Goal: Task Accomplishment & Management: Manage account settings

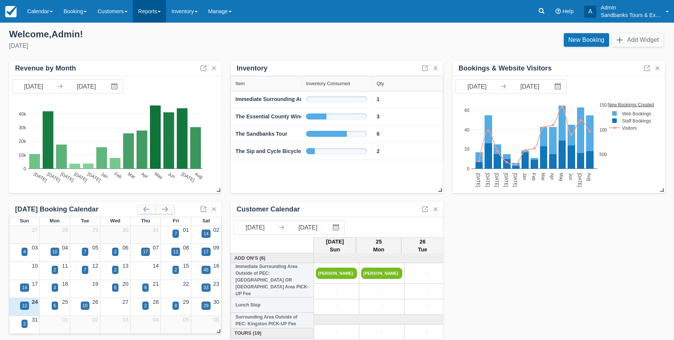
click at [165, 11] on link "Reports" at bounding box center [149, 11] width 33 height 23
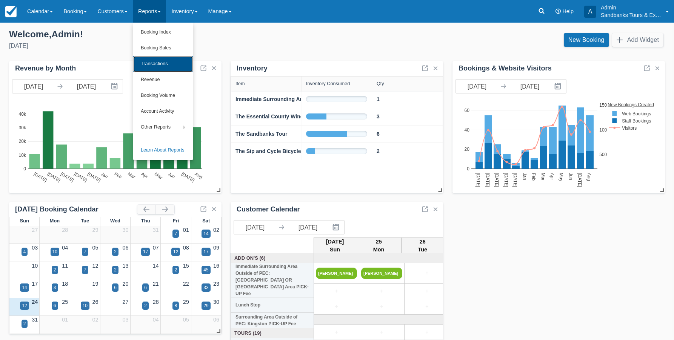
click at [163, 63] on link "Transactions" at bounding box center [163, 64] width 60 height 16
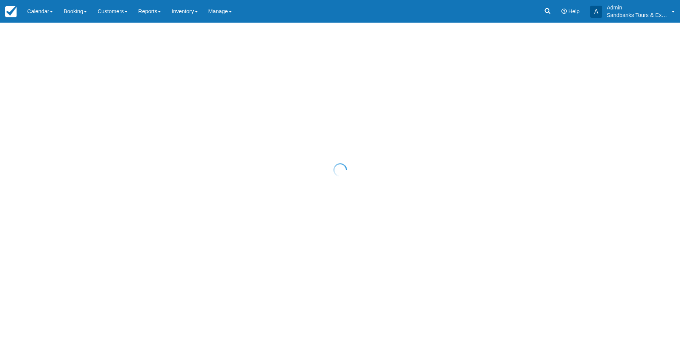
select select "10"
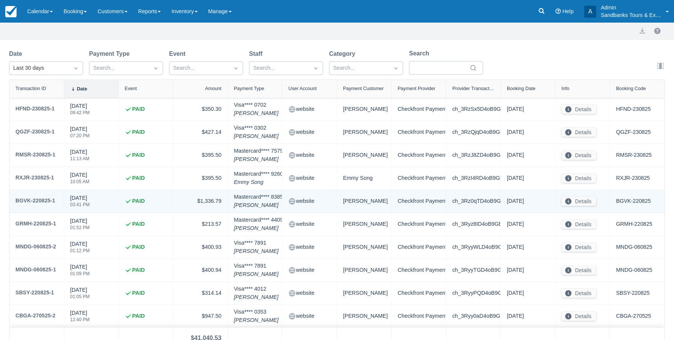
scroll to position [66, 0]
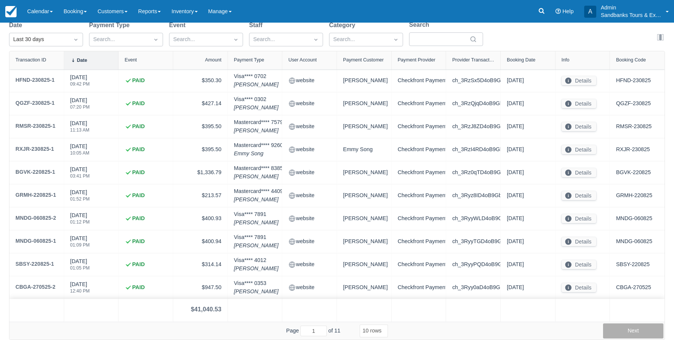
click at [630, 327] on button "Next" at bounding box center [633, 331] width 60 height 15
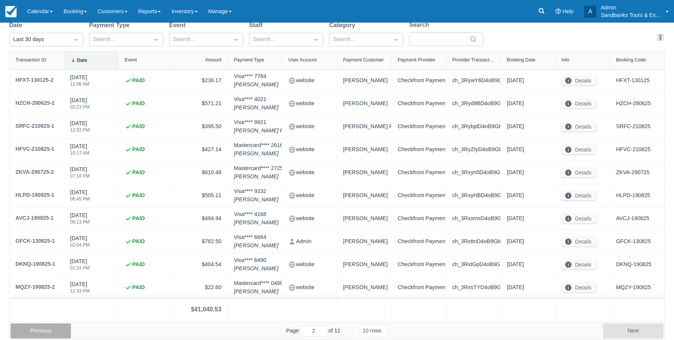
click at [50, 331] on button "Previous" at bounding box center [41, 331] width 60 height 15
type input "1"
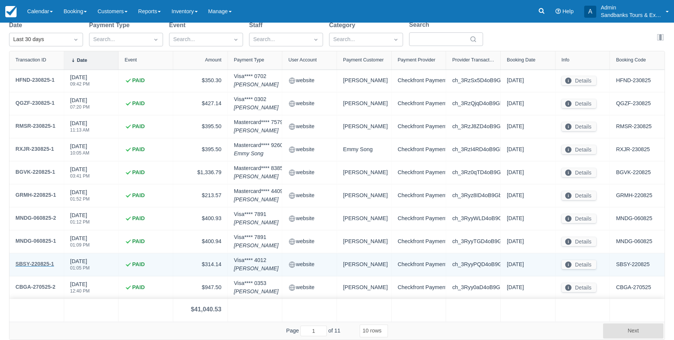
click at [35, 264] on div "SBSY-220825-1" at bounding box center [34, 264] width 38 height 9
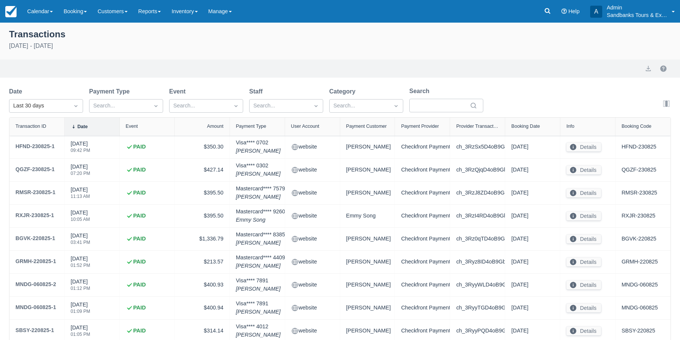
select select "10"
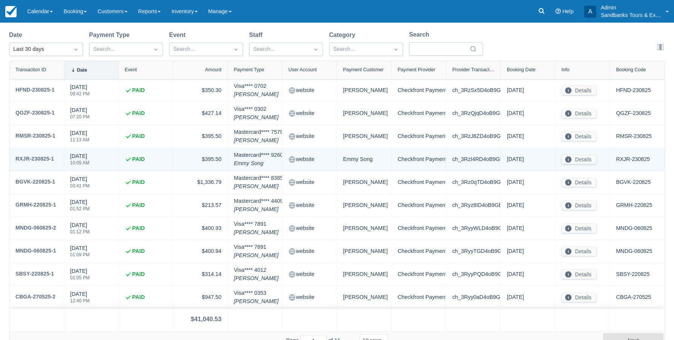
scroll to position [66, 0]
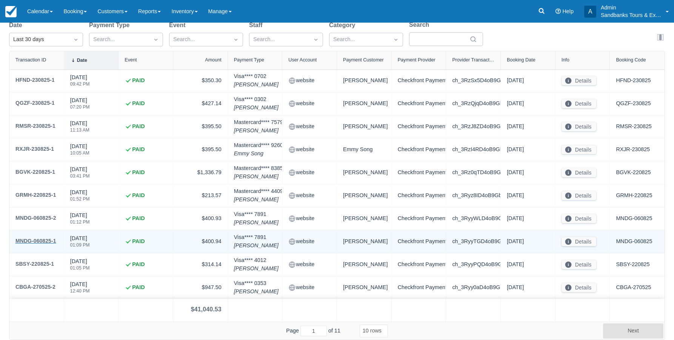
click at [39, 243] on div "MNDG-060825-1" at bounding box center [35, 241] width 41 height 9
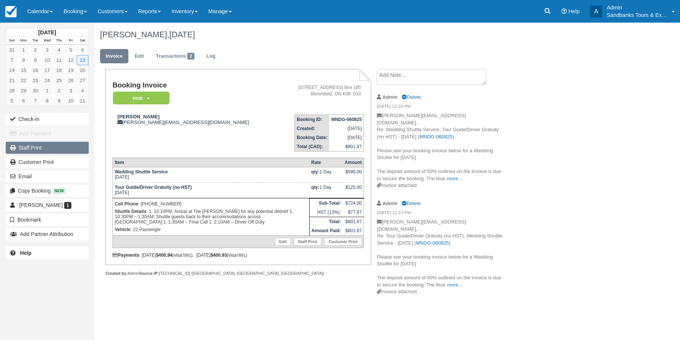
click at [30, 147] on link "Staff Print" at bounding box center [47, 148] width 83 height 12
click at [155, 9] on link "Reports" at bounding box center [149, 11] width 33 height 23
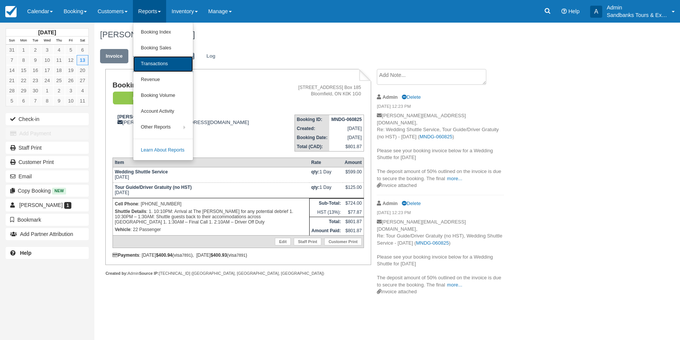
click at [163, 64] on link "Transactions" at bounding box center [163, 64] width 60 height 16
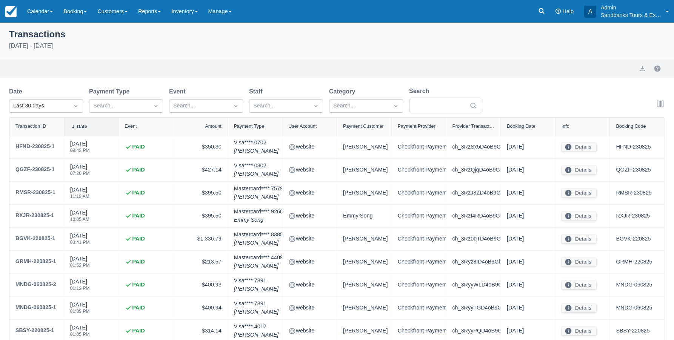
select select "10"
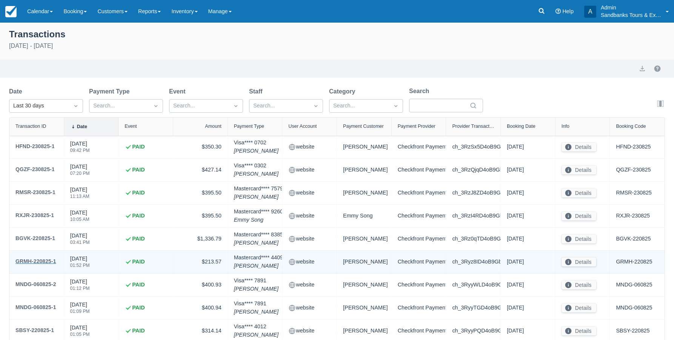
scroll to position [38, 0]
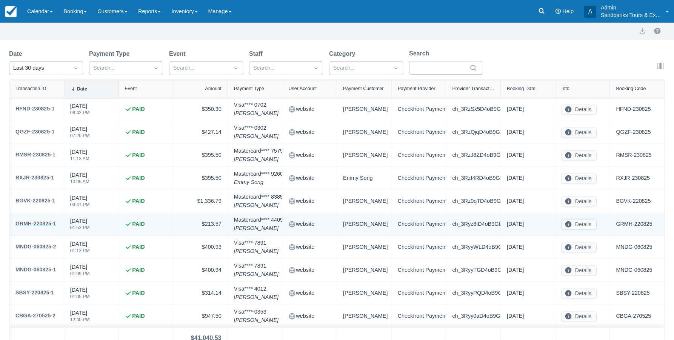
click at [38, 225] on div "GRMH-220825-1" at bounding box center [35, 223] width 41 height 9
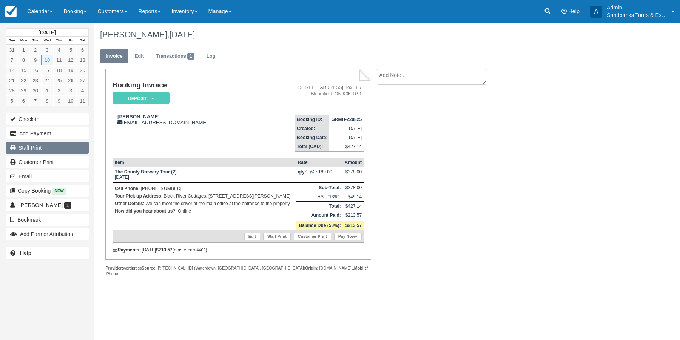
click at [27, 149] on link "Staff Print" at bounding box center [47, 148] width 83 height 12
click at [26, 146] on link "Staff Print" at bounding box center [47, 148] width 83 height 12
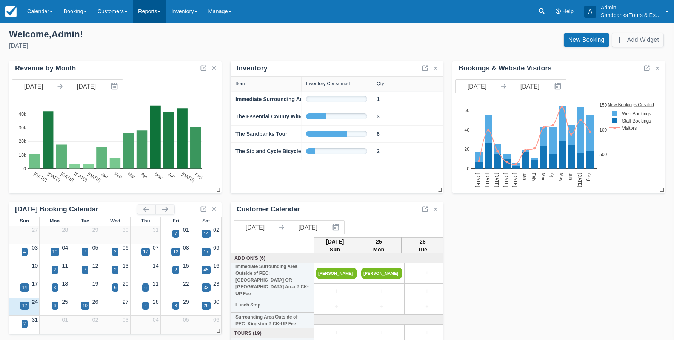
click at [161, 12] on span at bounding box center [159, 12] width 3 height 2
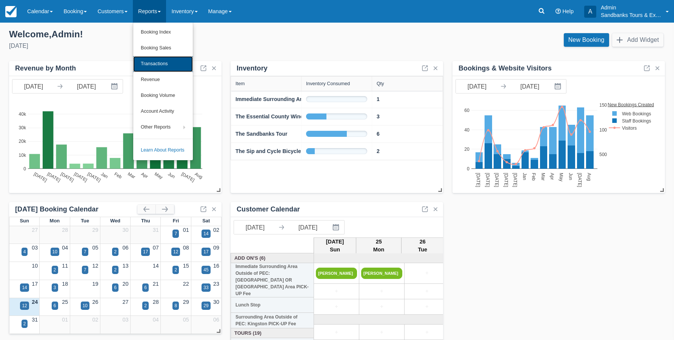
click at [164, 63] on link "Transactions" at bounding box center [163, 64] width 60 height 16
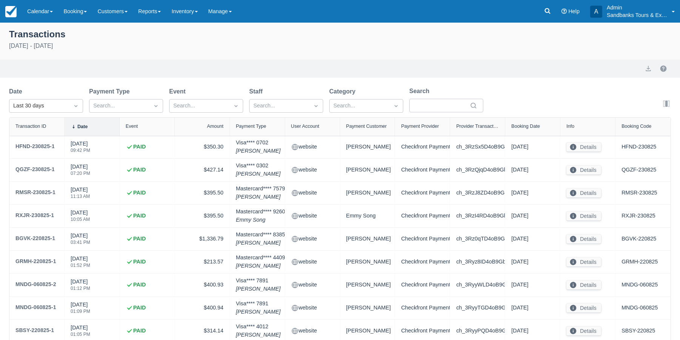
select select "10"
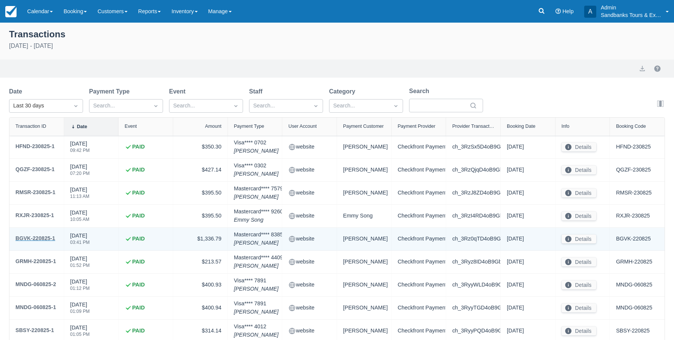
click at [38, 238] on div "BGVK-220825-1" at bounding box center [35, 238] width 40 height 9
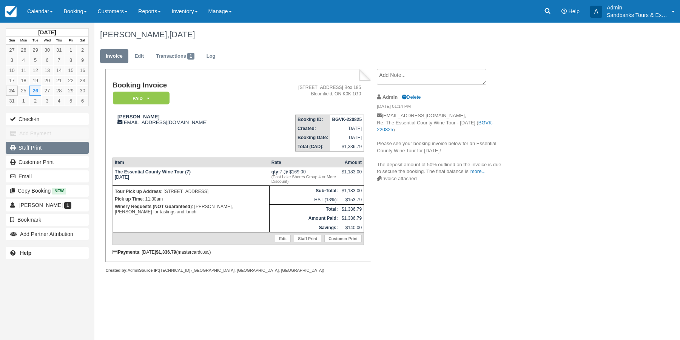
click at [37, 148] on link "Staff Print" at bounding box center [47, 148] width 83 height 12
click at [153, 12] on link "Reports" at bounding box center [149, 11] width 33 height 23
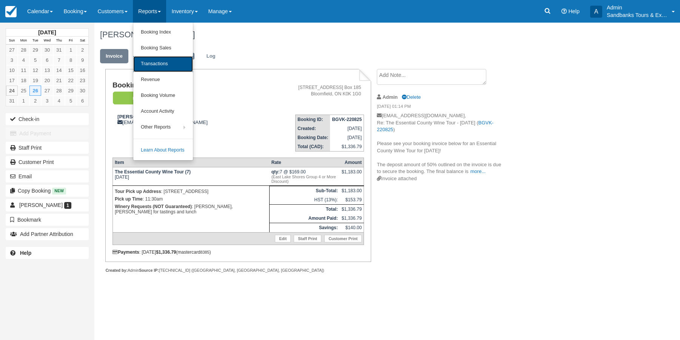
click at [155, 63] on link "Transactions" at bounding box center [163, 64] width 60 height 16
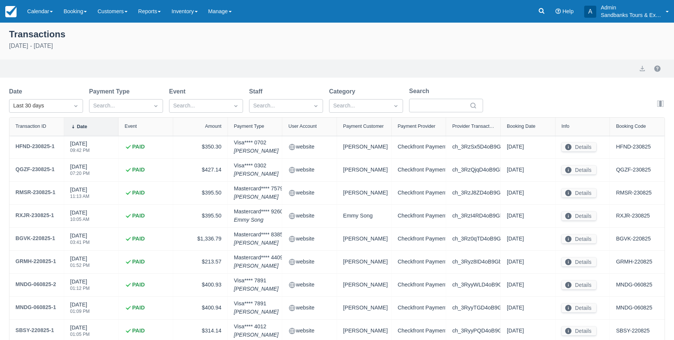
select select "10"
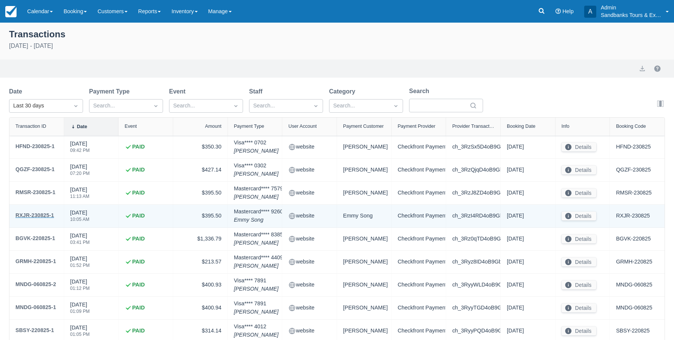
click at [37, 215] on div "RXJR-230825-1" at bounding box center [34, 215] width 38 height 9
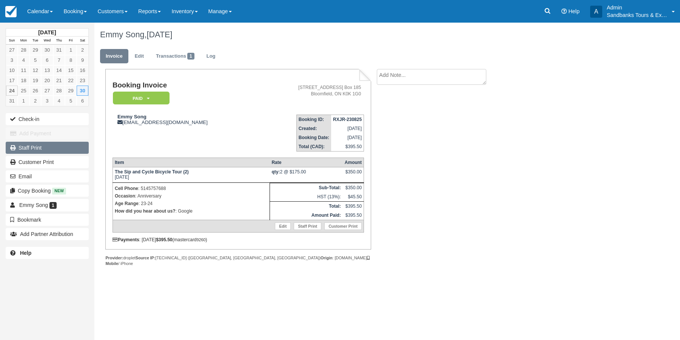
click at [33, 147] on link "Staff Print" at bounding box center [47, 148] width 83 height 12
click at [166, 14] on link "Reports" at bounding box center [149, 11] width 33 height 23
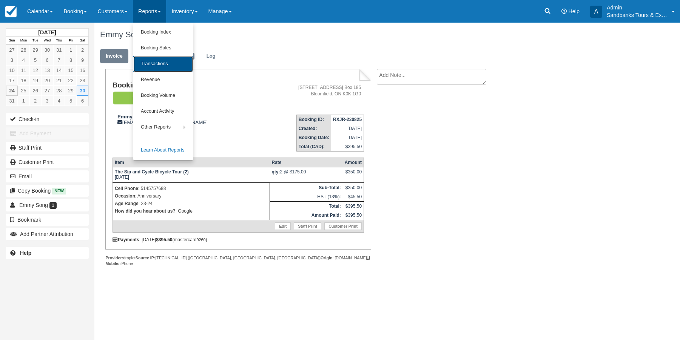
click at [159, 61] on link "Transactions" at bounding box center [163, 64] width 60 height 16
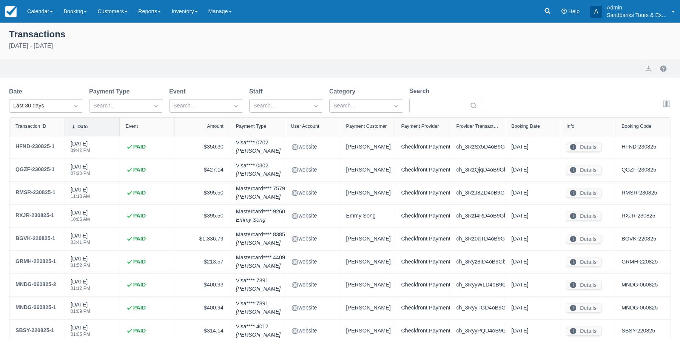
select select "10"
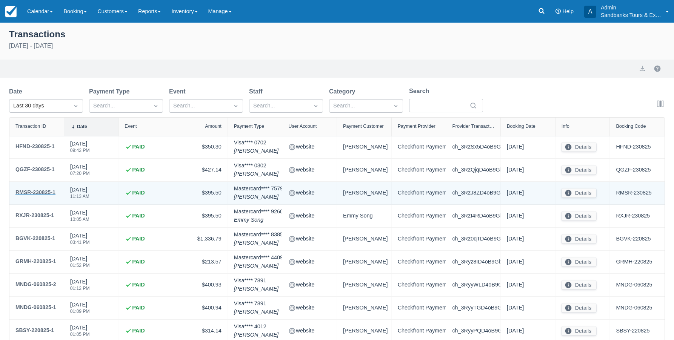
click at [35, 193] on div "RMSR-230825-1" at bounding box center [35, 192] width 40 height 9
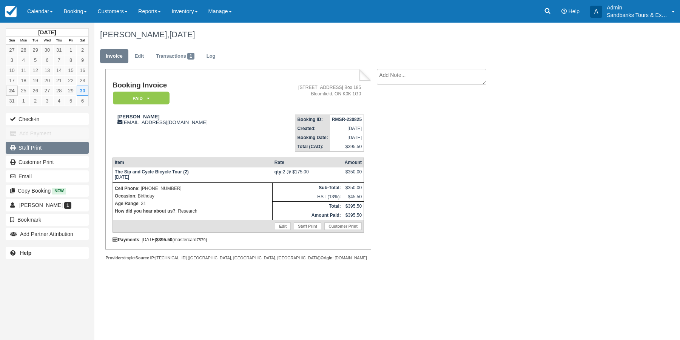
click at [23, 148] on link "Staff Print" at bounding box center [47, 148] width 83 height 12
click at [161, 16] on link "Reports" at bounding box center [149, 11] width 33 height 23
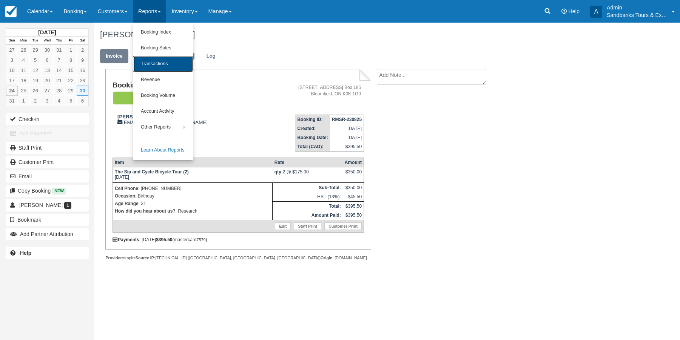
click at [159, 65] on link "Transactions" at bounding box center [163, 64] width 60 height 16
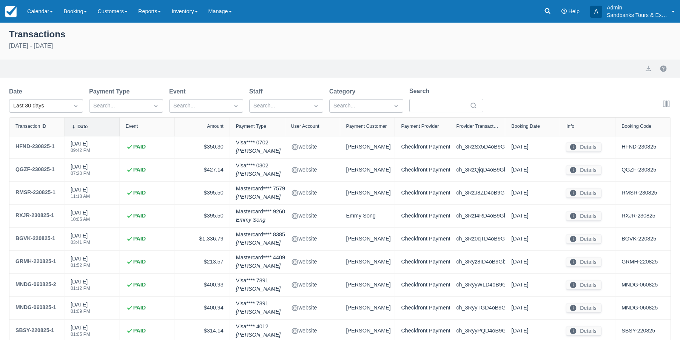
select select "10"
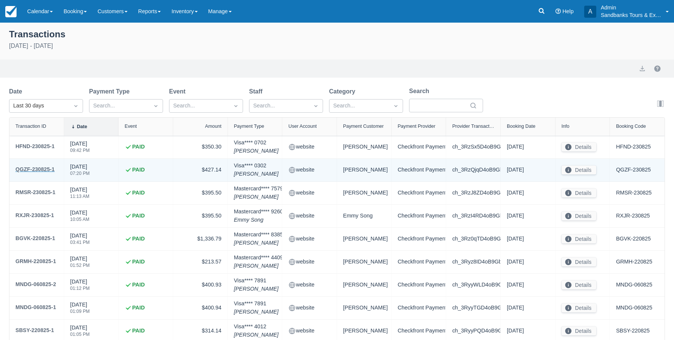
click at [44, 171] on div "QGZF-230825-1" at bounding box center [34, 169] width 39 height 9
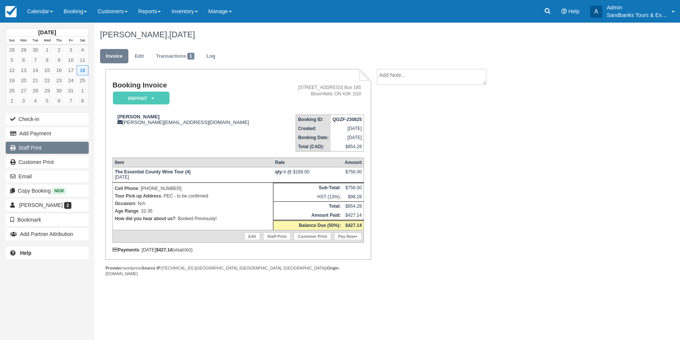
click at [32, 146] on link "Staff Print" at bounding box center [47, 148] width 83 height 12
click at [161, 12] on link "Reports" at bounding box center [149, 11] width 33 height 23
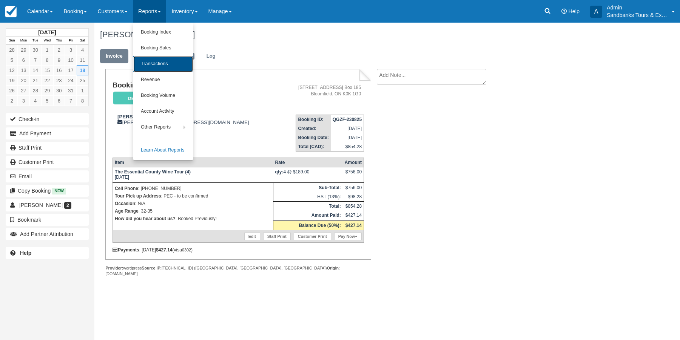
click at [157, 60] on link "Transactions" at bounding box center [163, 64] width 60 height 16
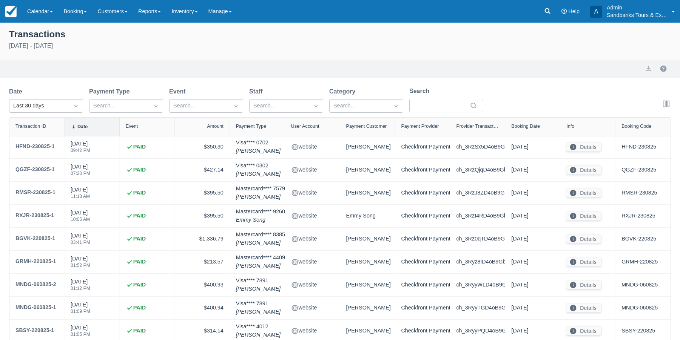
select select "10"
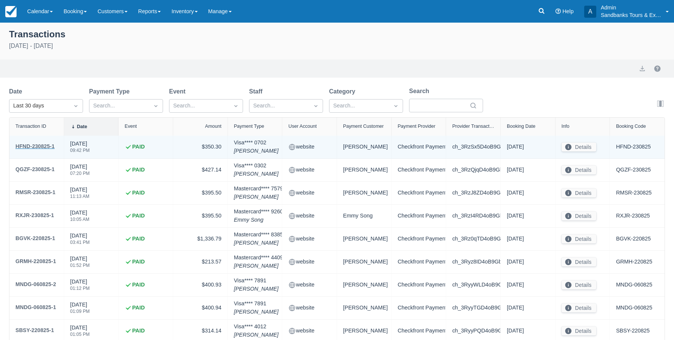
click at [37, 146] on div "HFND-230825-1" at bounding box center [34, 146] width 39 height 9
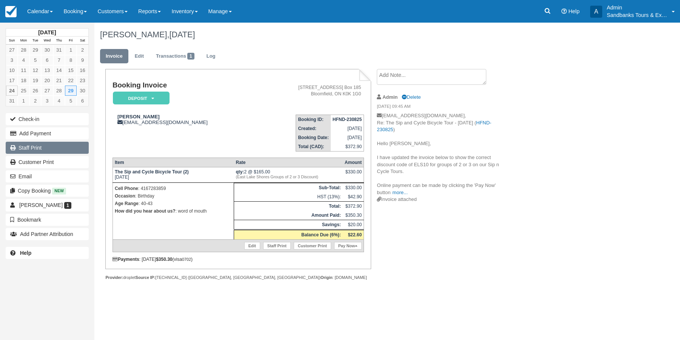
click at [39, 148] on link "Staff Print" at bounding box center [47, 148] width 83 height 12
